Goal: Task Accomplishment & Management: Use online tool/utility

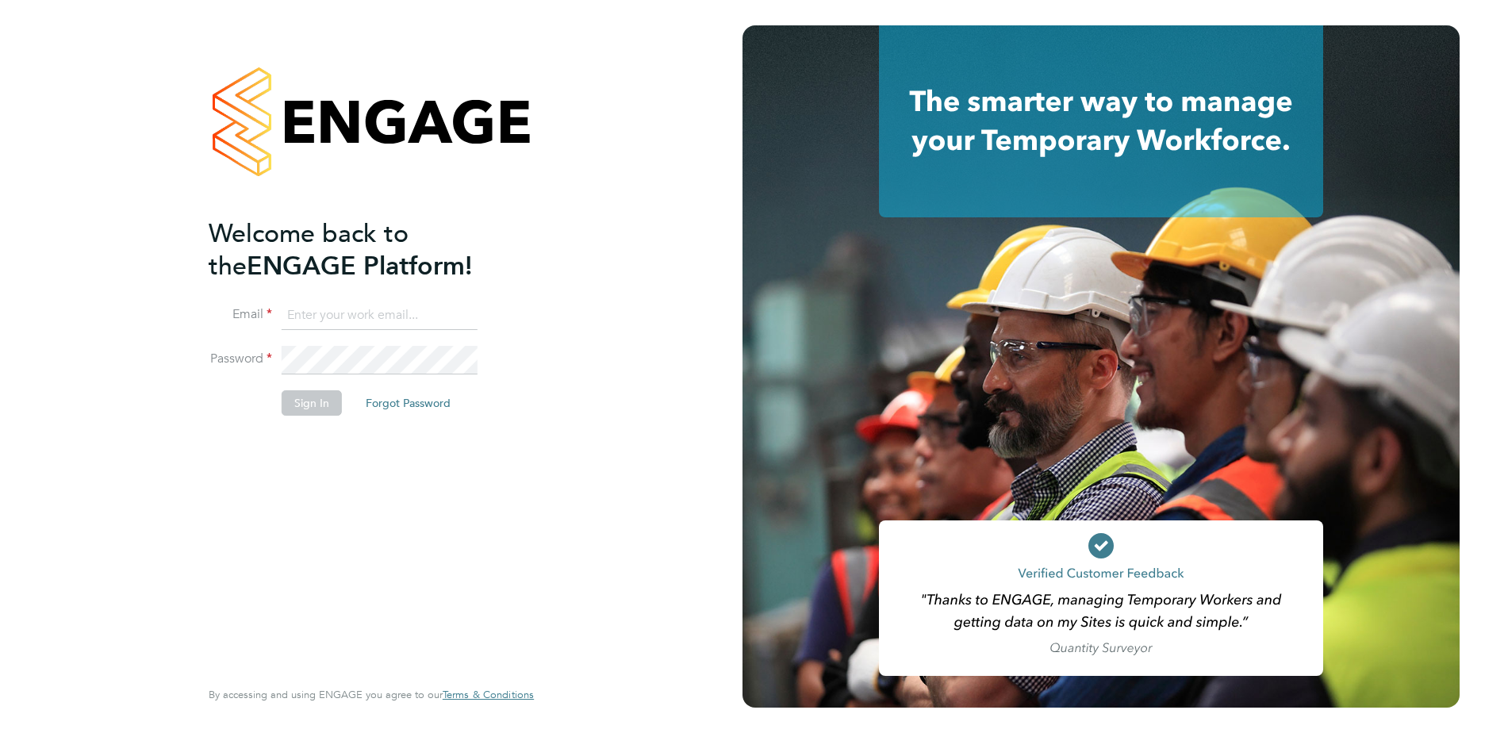
type input "[EMAIL_ADDRESS][DOMAIN_NAME]"
click at [326, 398] on button "Sign In" at bounding box center [312, 402] width 60 height 25
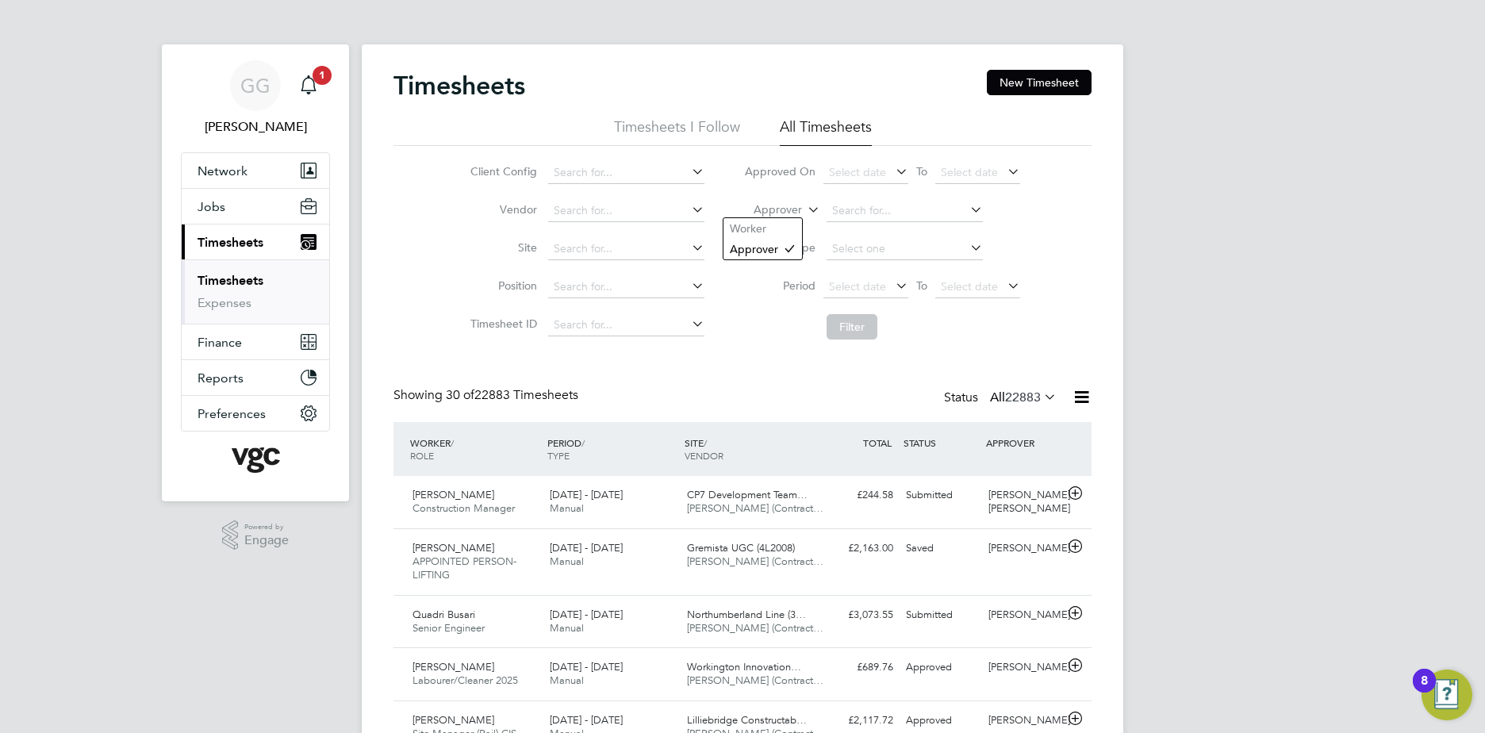
click at [805, 207] on icon at bounding box center [805, 205] width 0 height 14
click at [768, 224] on li "Worker" at bounding box center [763, 228] width 79 height 21
click at [843, 207] on input at bounding box center [905, 211] width 156 height 22
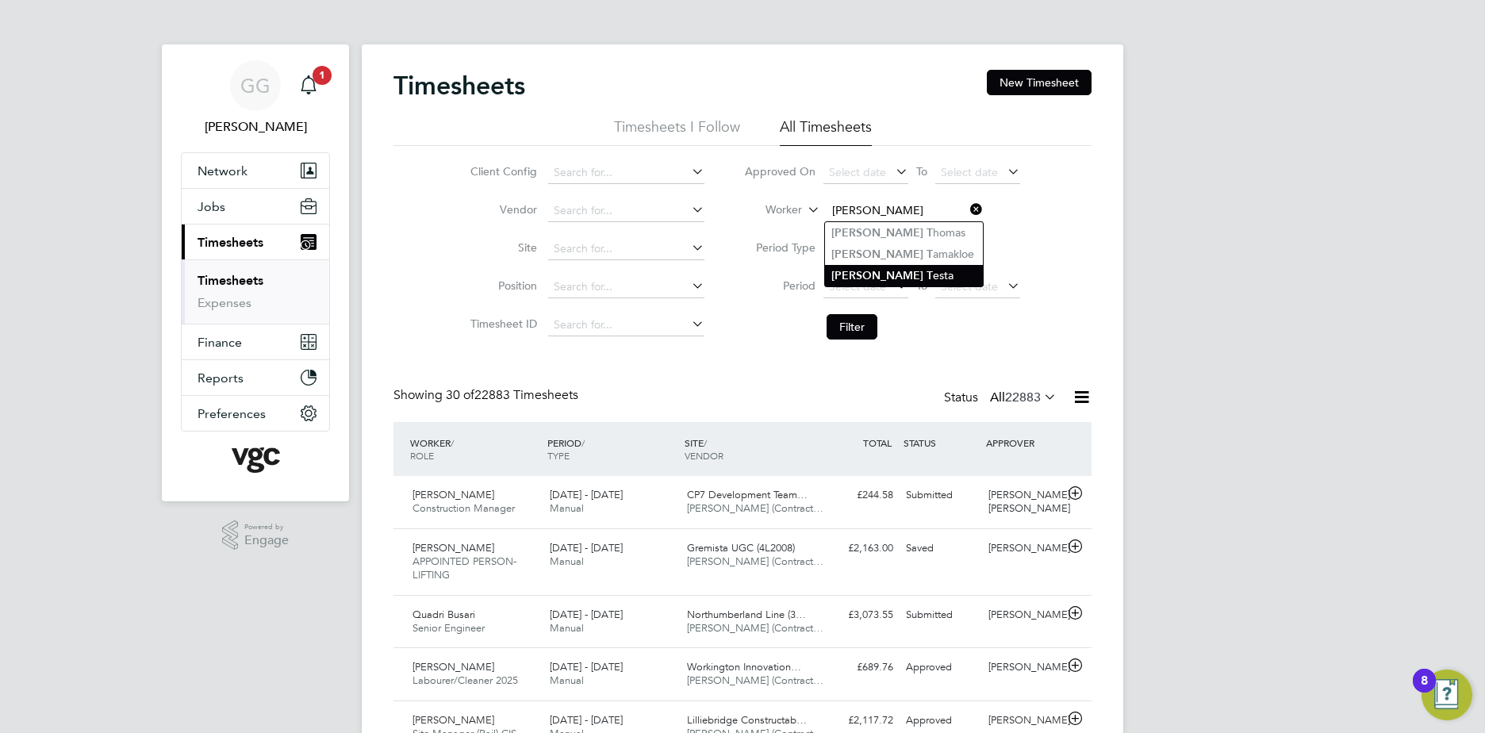
click at [888, 265] on li "Richard T esta" at bounding box center [904, 275] width 158 height 21
type input "Richard Testa"
click at [847, 317] on button "Filter" at bounding box center [852, 326] width 51 height 25
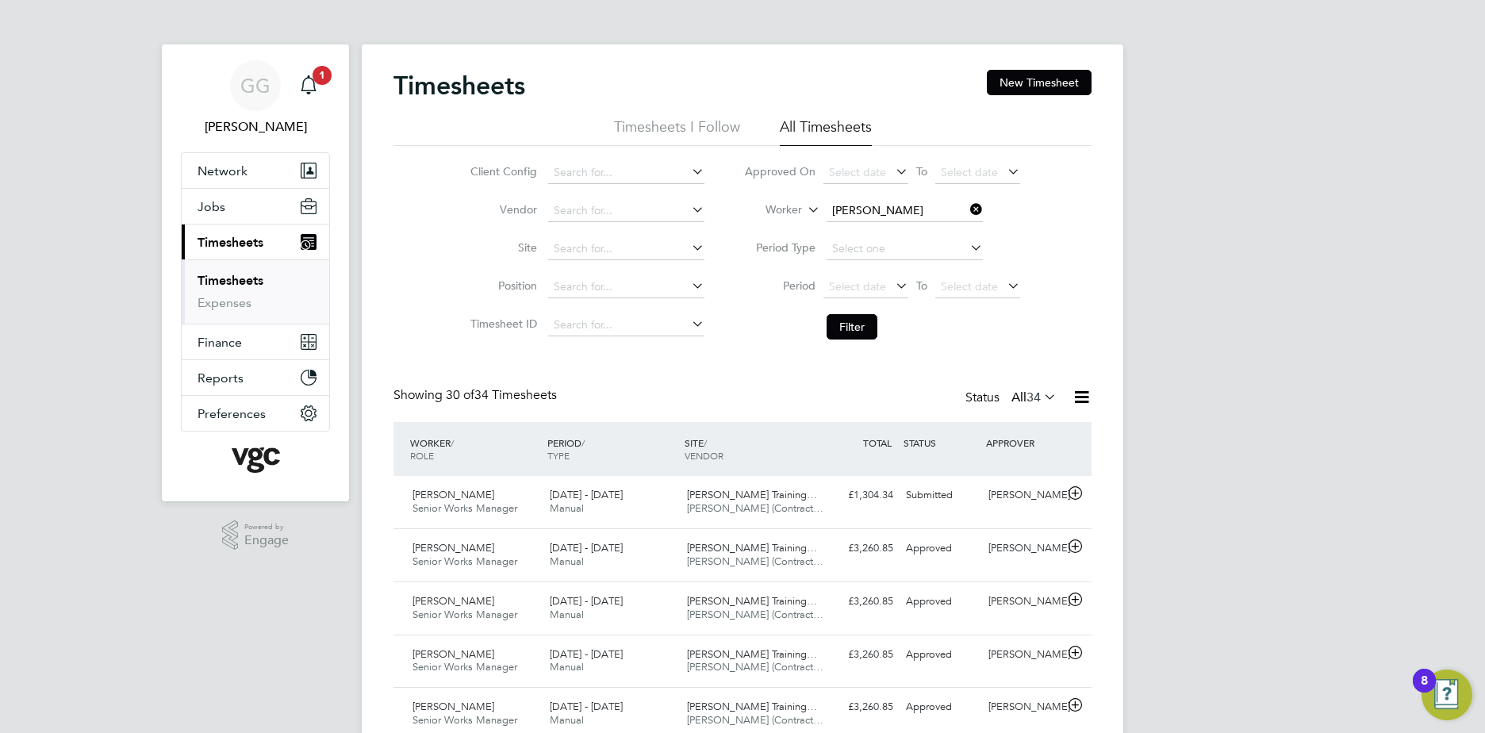
scroll to position [40, 138]
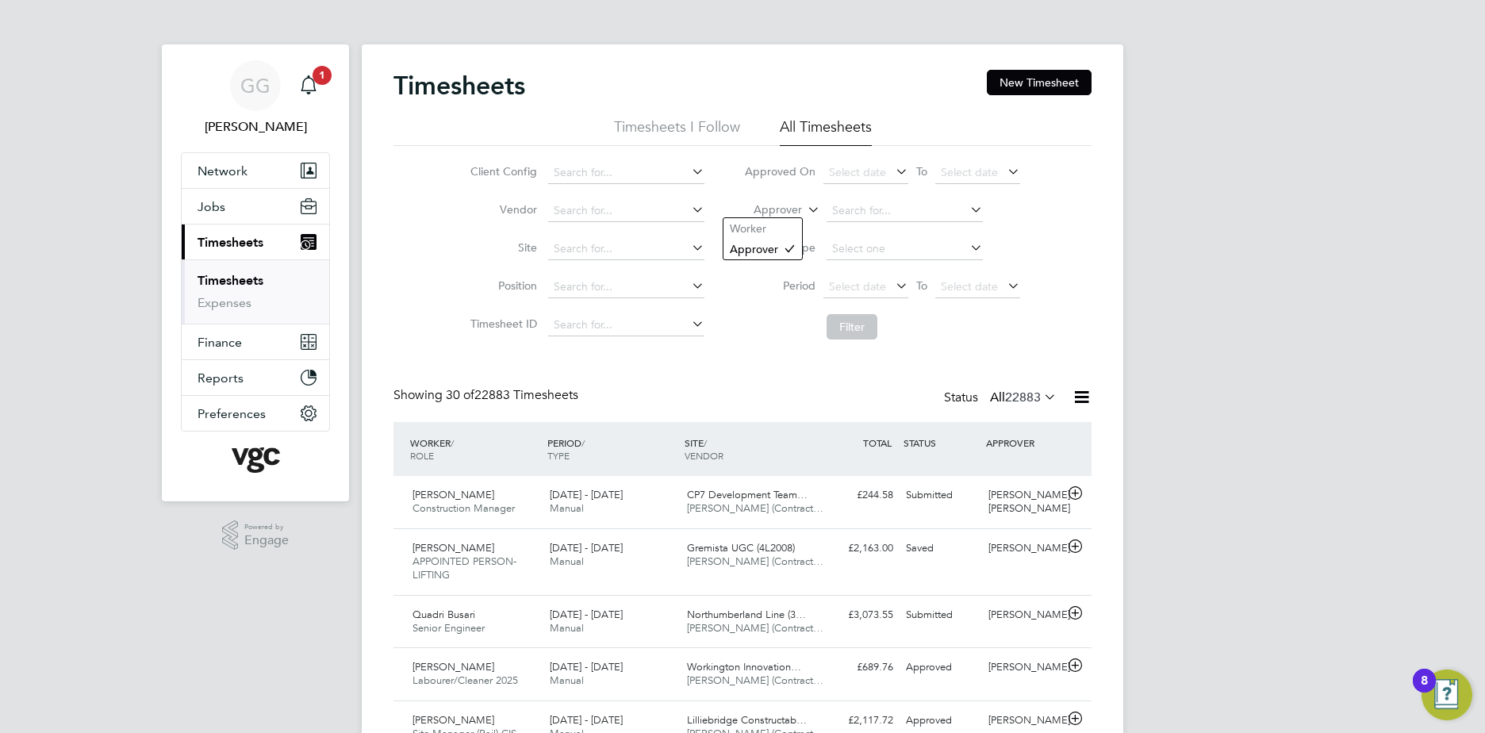
click at [797, 204] on label "Approver" at bounding box center [766, 210] width 71 height 16
click at [767, 224] on li "Worker" at bounding box center [763, 228] width 79 height 21
click at [849, 208] on input at bounding box center [905, 211] width 156 height 22
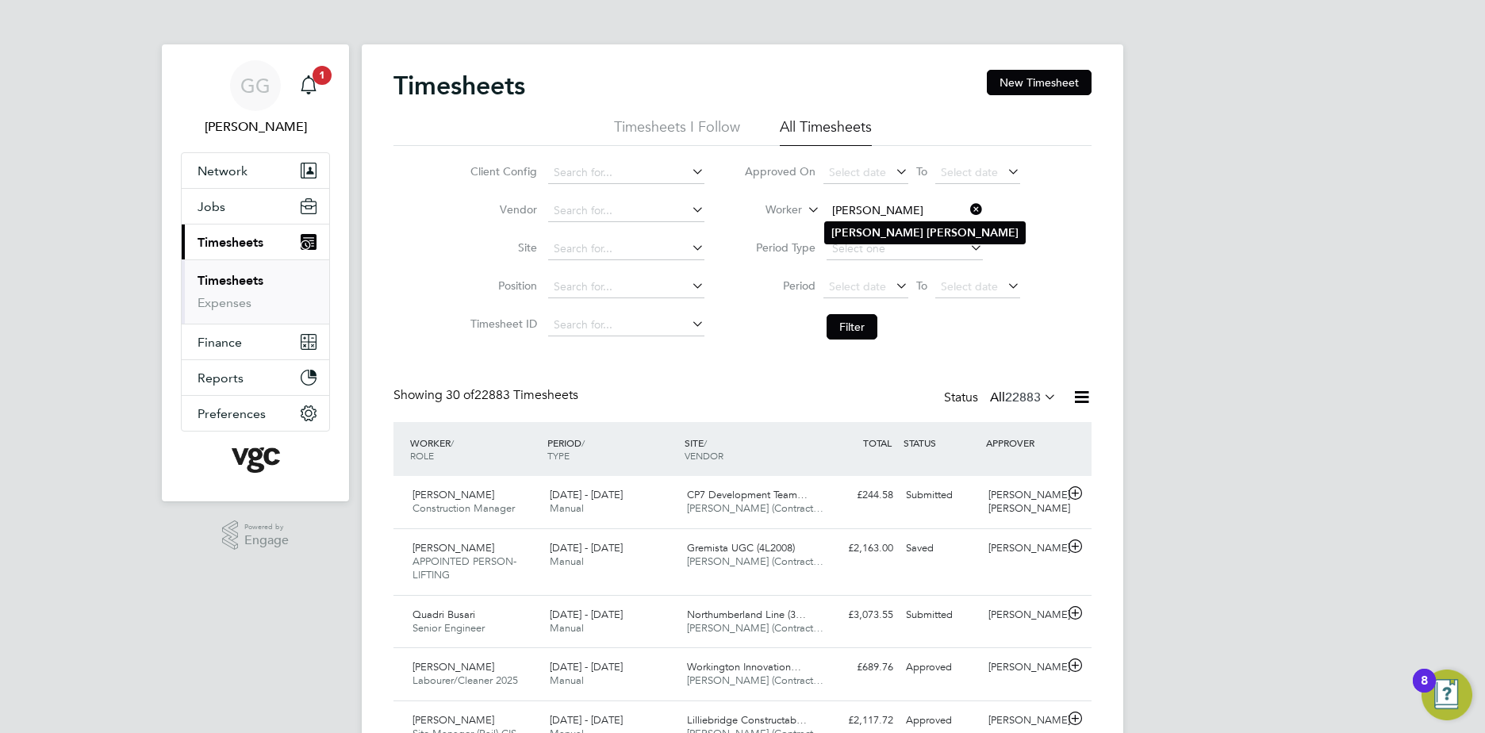
type input "Daniel Carter"
click at [909, 226] on li "Daniel Carter" at bounding box center [925, 232] width 200 height 21
click at [859, 329] on button "Filter" at bounding box center [852, 326] width 51 height 25
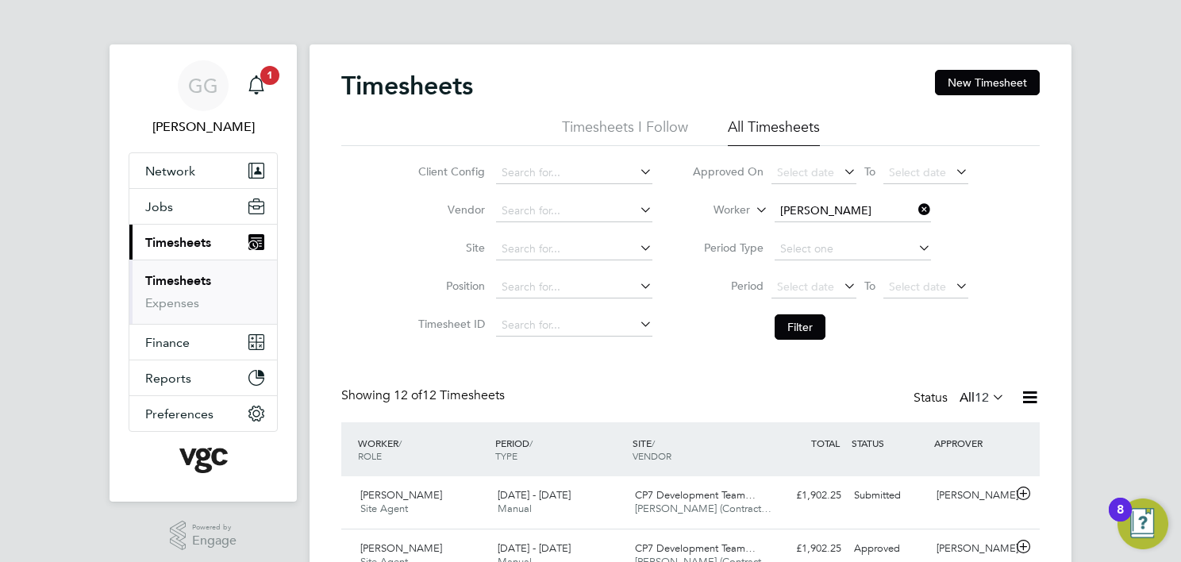
click at [826, 224] on li "Worker Daniel Carter" at bounding box center [830, 211] width 316 height 38
click at [824, 206] on input at bounding box center [852, 211] width 156 height 22
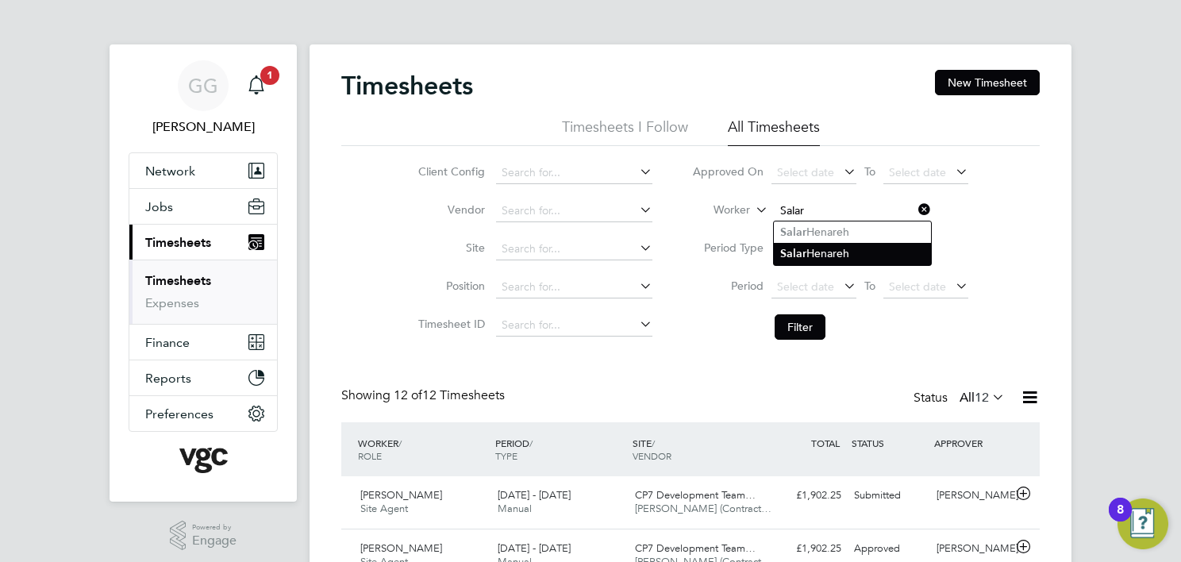
click at [830, 245] on li "Salar Henareh" at bounding box center [852, 253] width 157 height 21
type input "Salar Henareh"
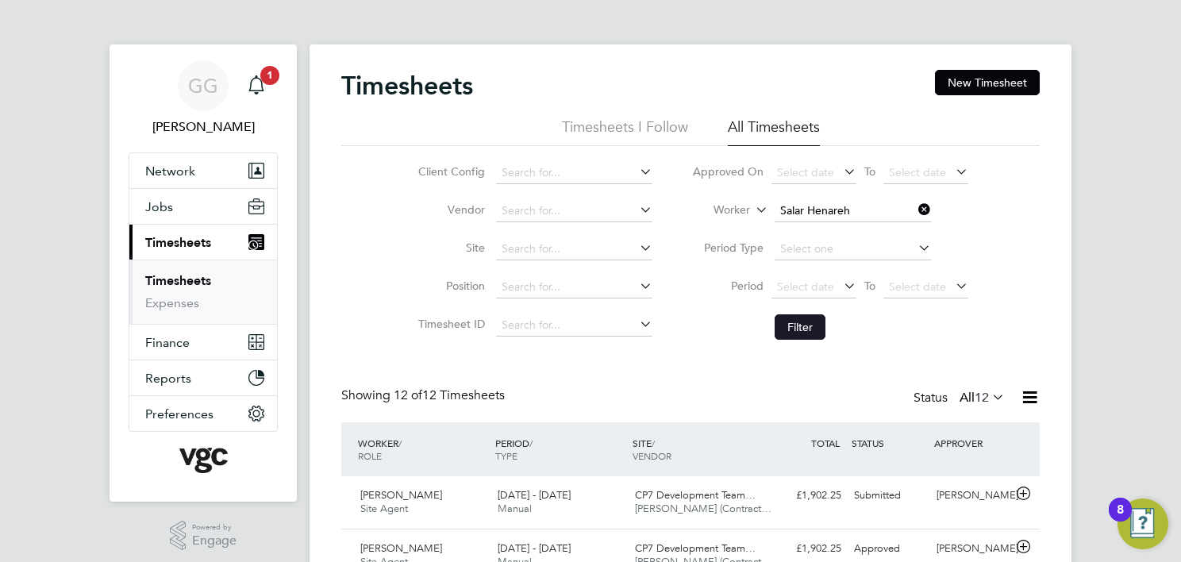
click at [813, 321] on button "Filter" at bounding box center [799, 326] width 51 height 25
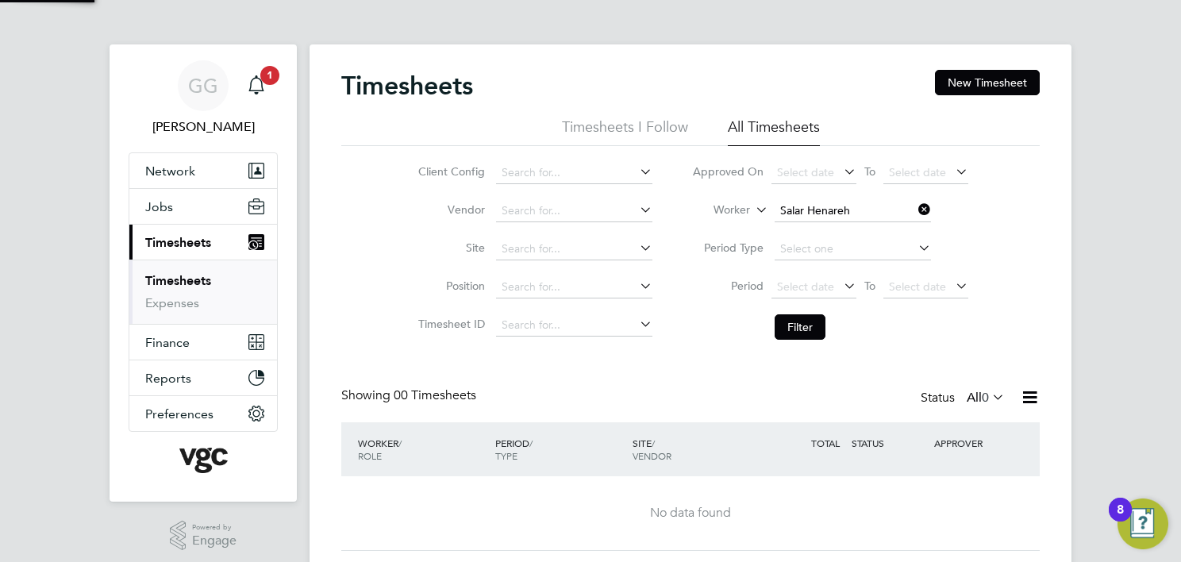
scroll to position [45, 0]
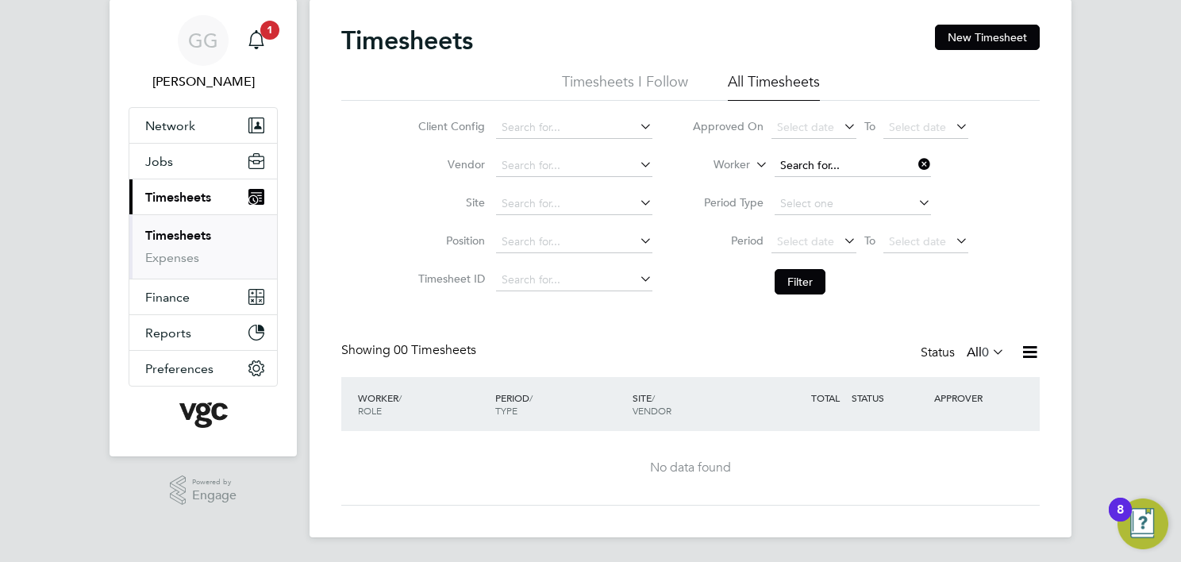
click at [853, 156] on input at bounding box center [852, 166] width 156 height 22
click at [863, 189] on li "Salar Henareh" at bounding box center [852, 186] width 157 height 21
type input "Salar Henareh"
click at [778, 284] on button "Filter" at bounding box center [799, 281] width 51 height 25
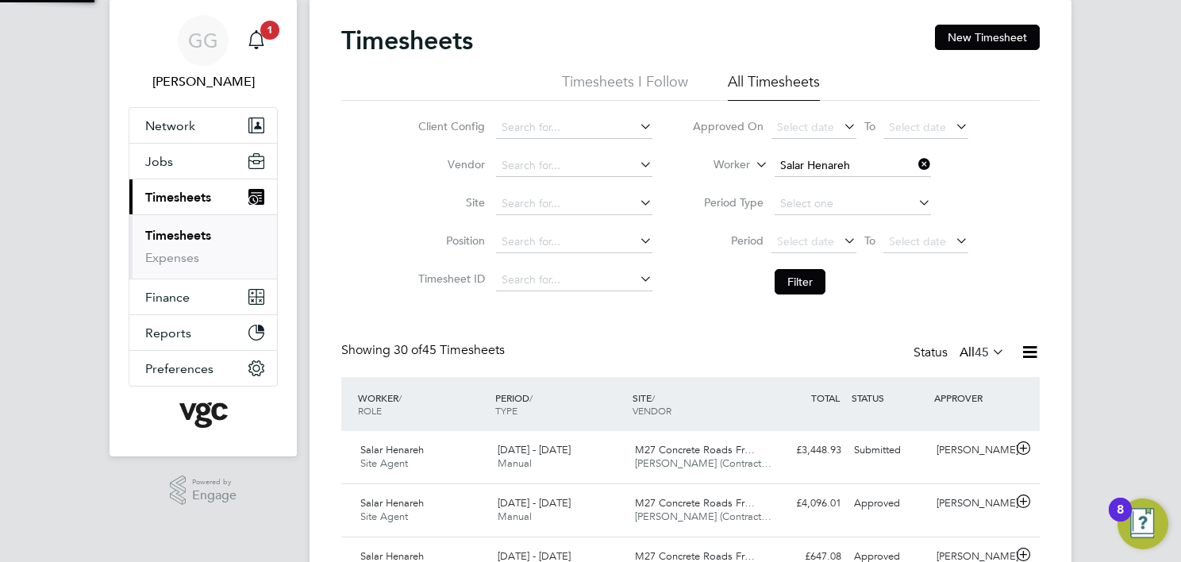
scroll to position [40, 138]
